Goal: Task Accomplishment & Management: Manage account settings

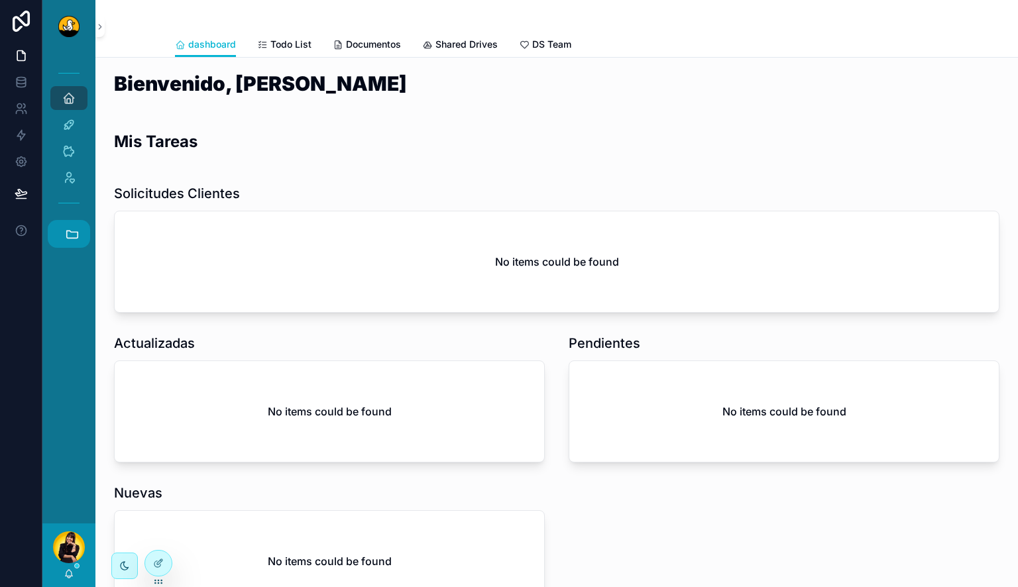
scroll to position [339, 0]
click at [87, 230] on button "Accesos rápidos" at bounding box center [69, 234] width 42 height 28
click at [71, 266] on span "DS" at bounding box center [68, 270] width 15 height 15
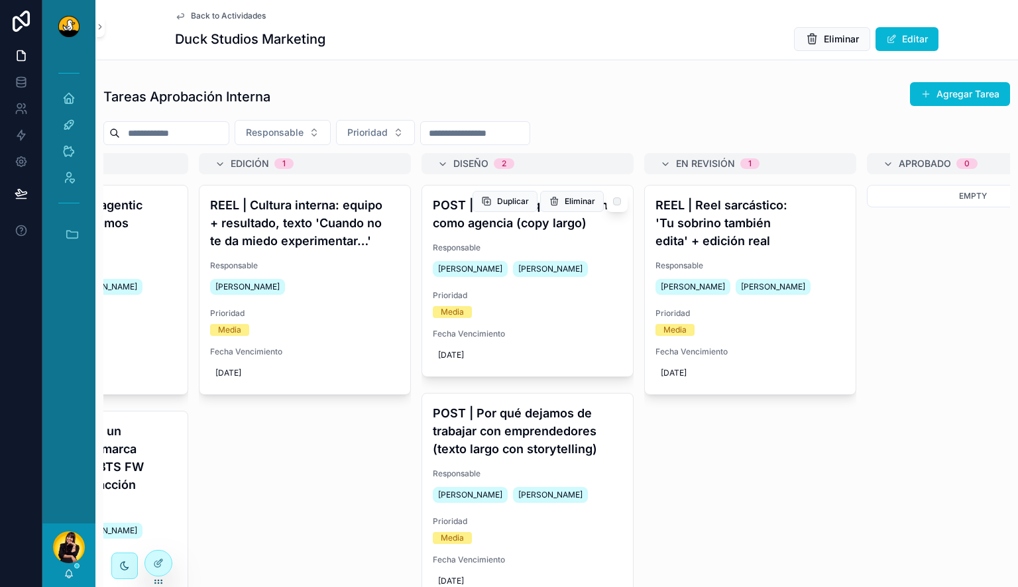
scroll to position [0, 139]
click at [735, 233] on h4 "REEL | Reel sarcástico: 'Tu sobrino también edita' + edición real" at bounding box center [750, 223] width 190 height 54
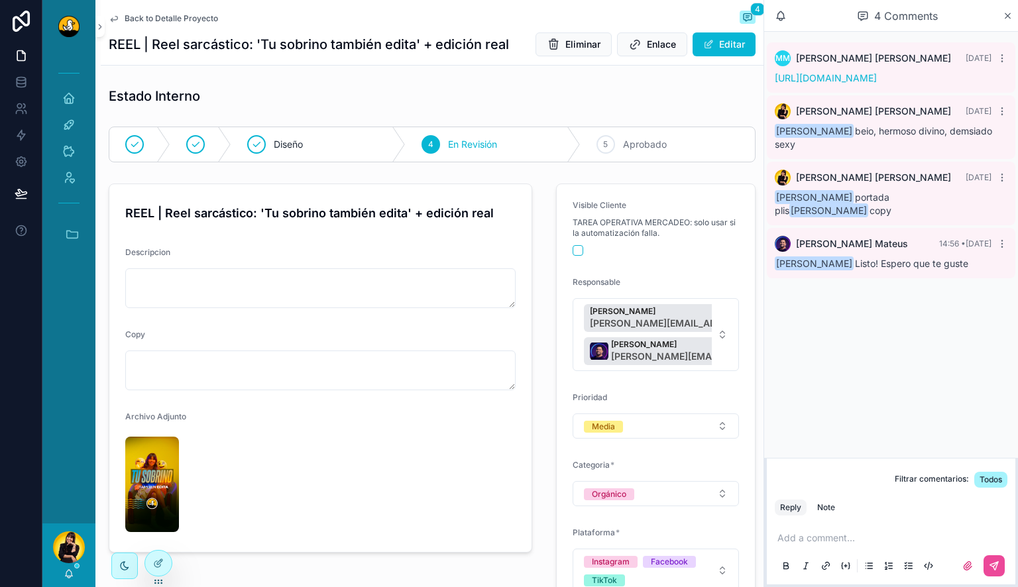
click at [812, 541] on p "scrollable content" at bounding box center [894, 538] width 233 height 13
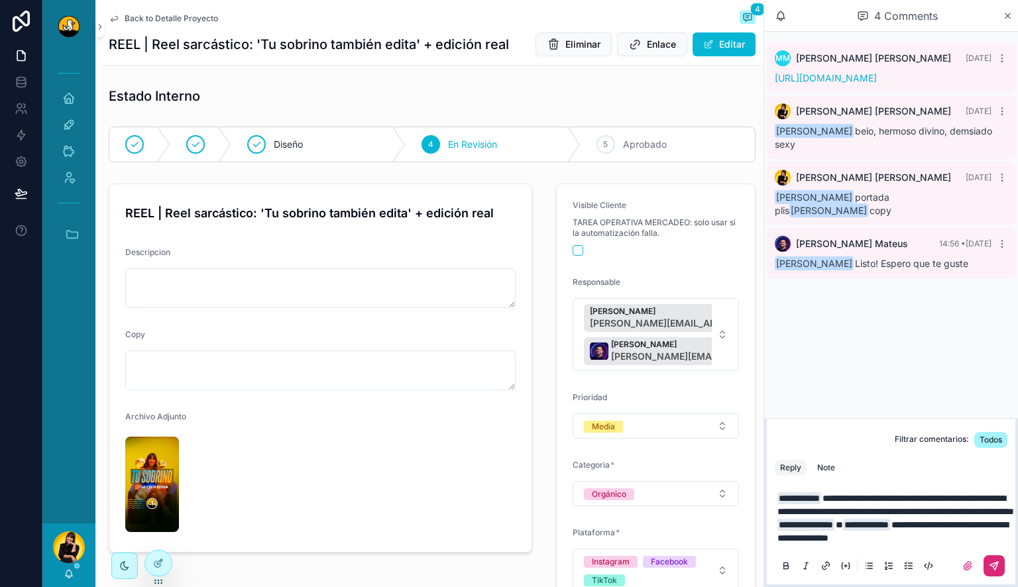
click at [991, 560] on button "scrollable content" at bounding box center [994, 566] width 21 height 21
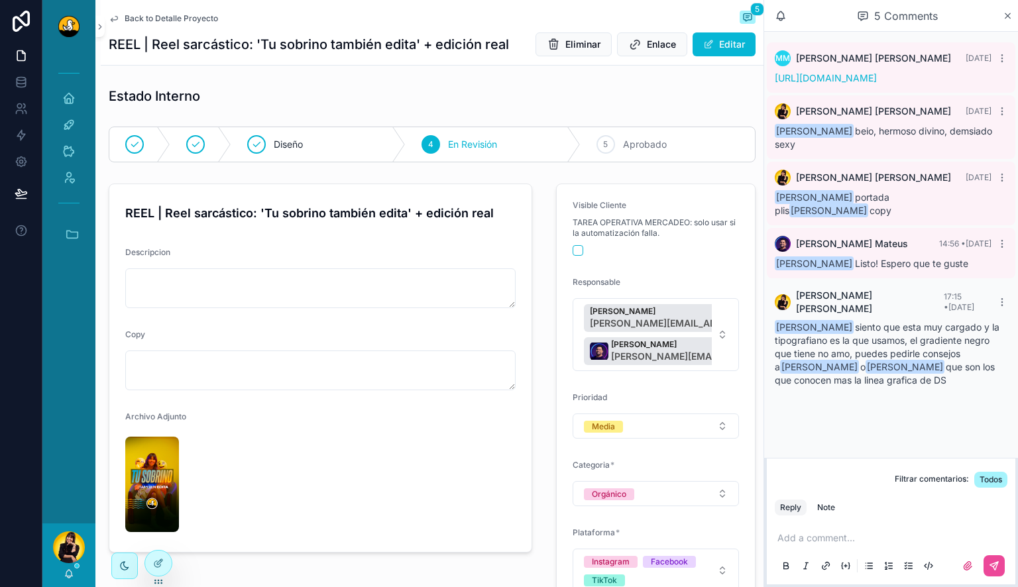
click at [181, 16] on span "Back to Detalle Proyecto" at bounding box center [171, 18] width 93 height 11
